Goal: Find contact information: Find contact information

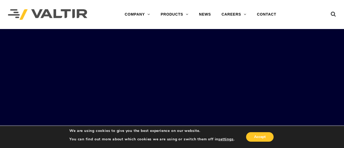
scroll to position [99, 0]
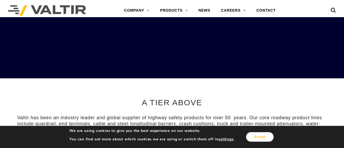
click at [262, 138] on button "Accept" at bounding box center [259, 137] width 27 height 10
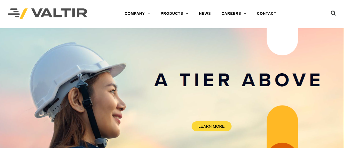
scroll to position [0, 0]
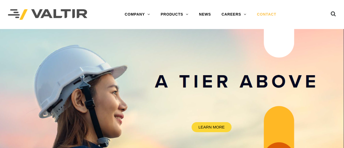
click at [266, 13] on link "CONTACT" at bounding box center [266, 14] width 30 height 11
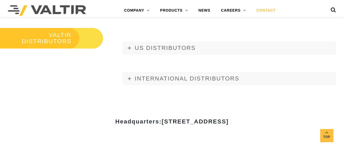
scroll to position [597, 0]
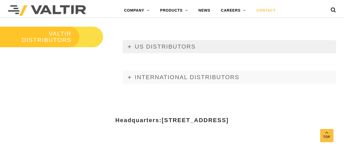
click at [161, 46] on span "US DISTRIBUTORS" at bounding box center [165, 46] width 61 height 7
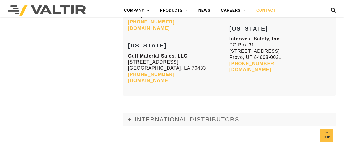
scroll to position [2231, 0]
